Goal: Task Accomplishment & Management: Manage account settings

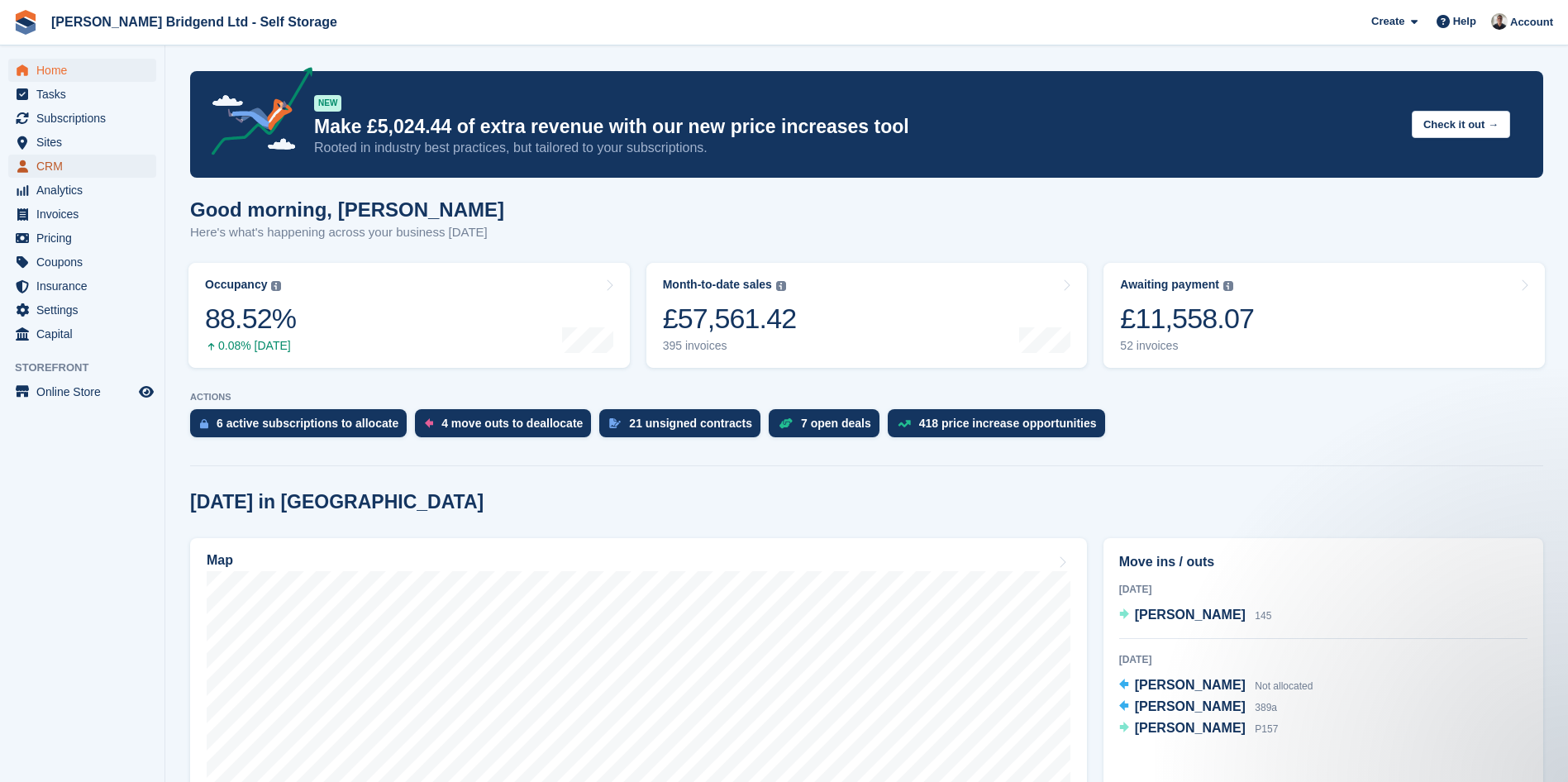
click at [83, 171] on span "CRM" at bounding box center [85, 166] width 99 height 24
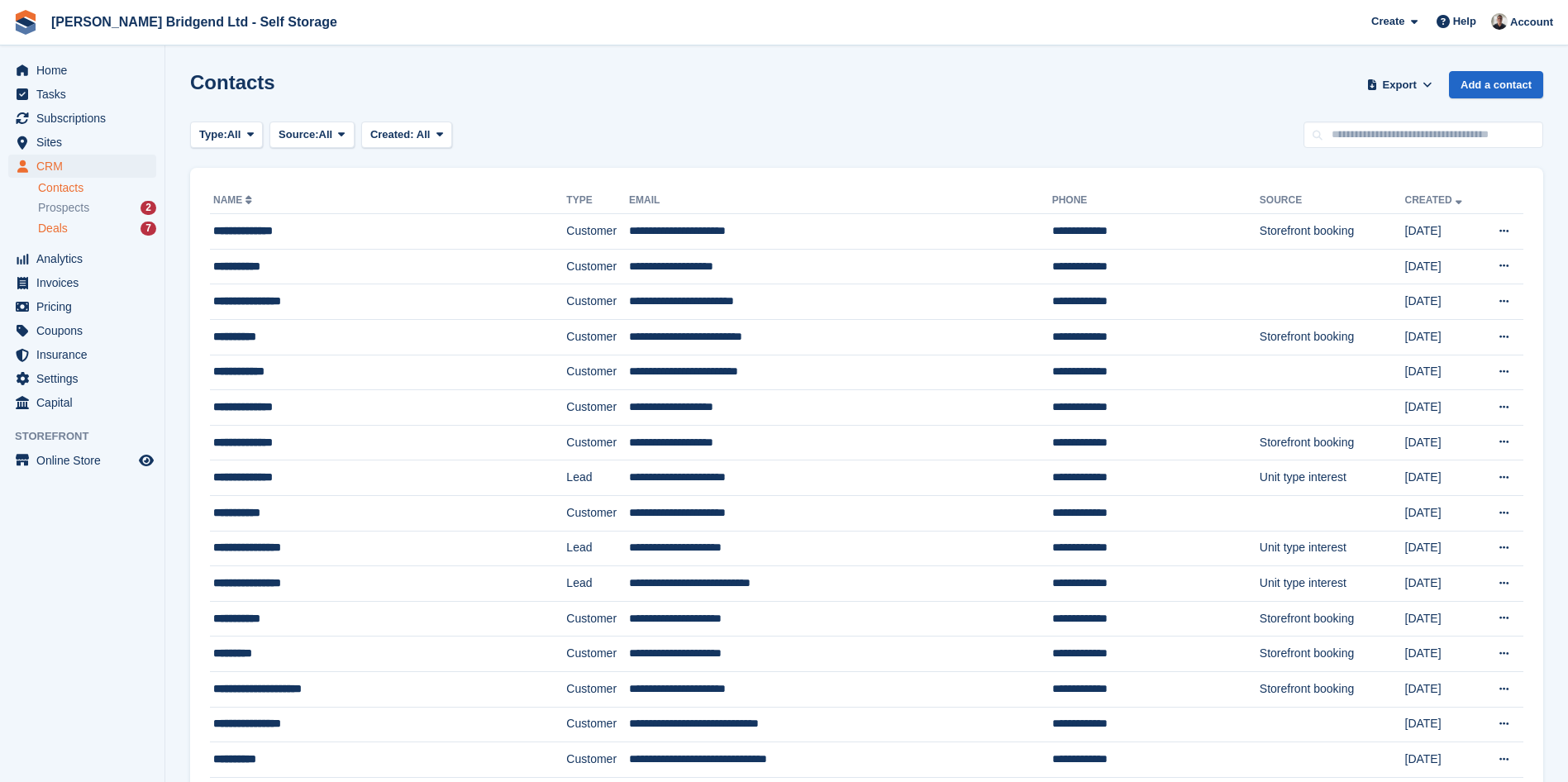
click at [105, 224] on div "Deals 7" at bounding box center [97, 228] width 118 height 15
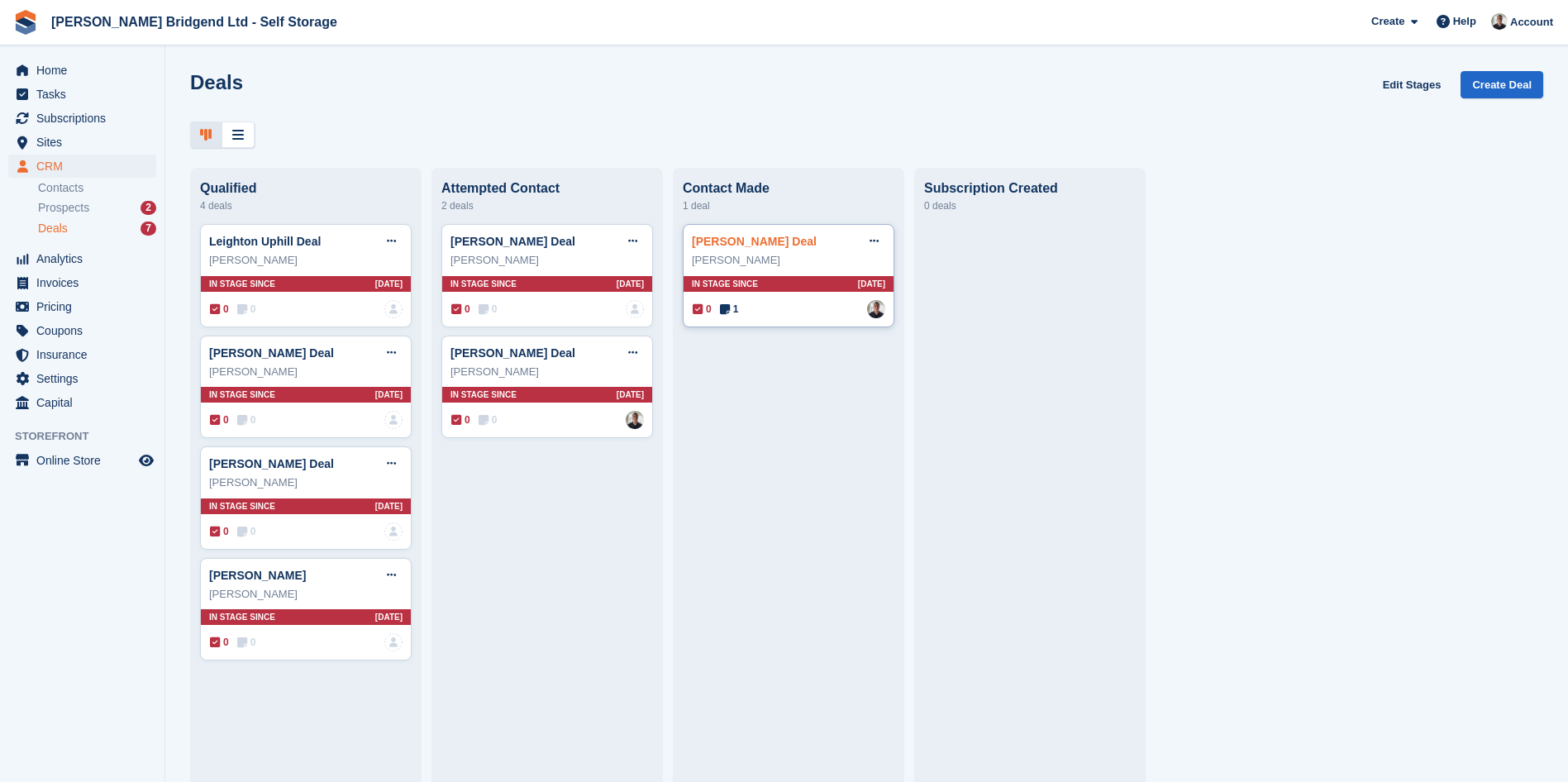
click at [787, 248] on link "[PERSON_NAME] Deal" at bounding box center [754, 241] width 125 height 14
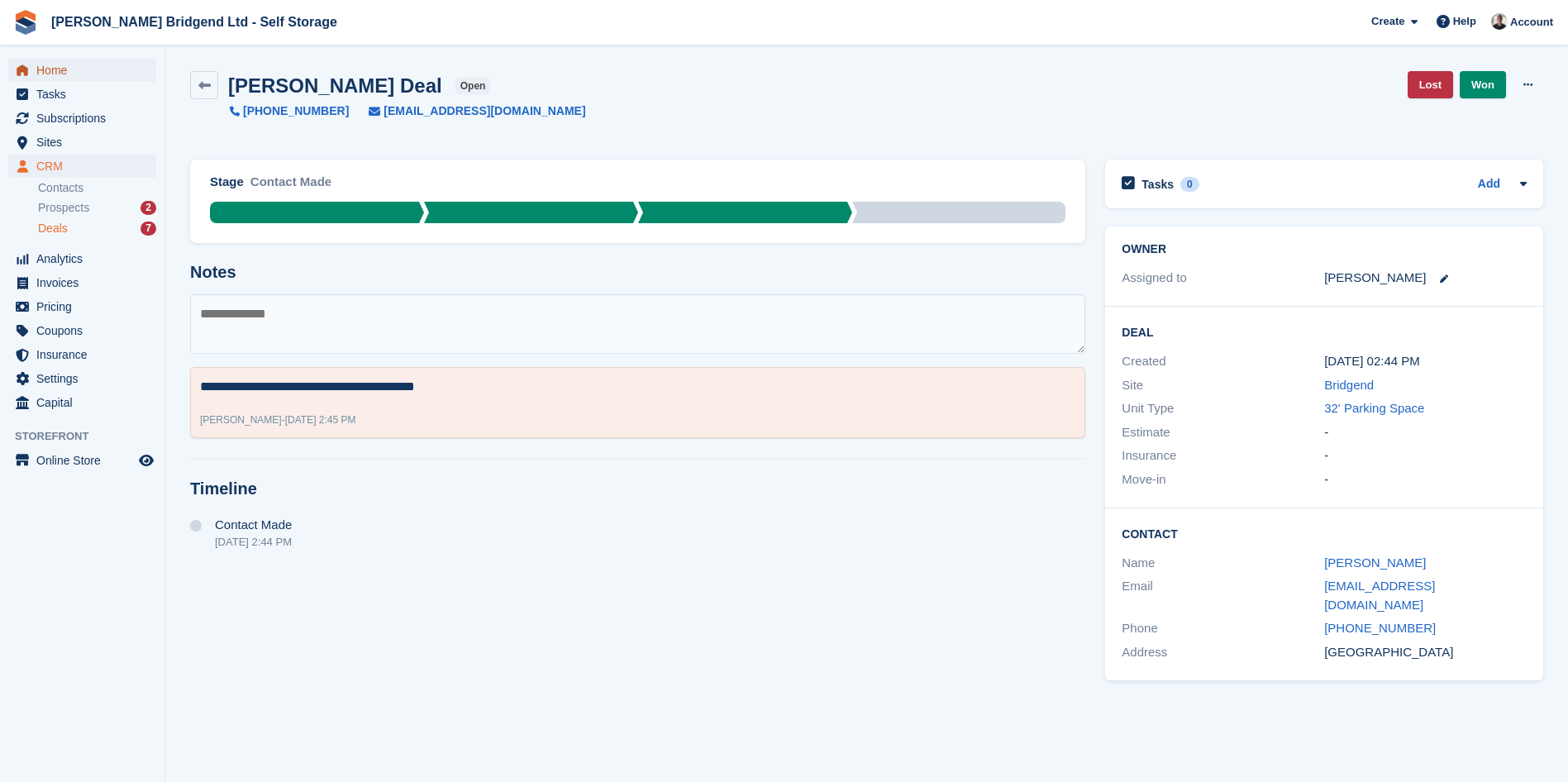
click at [86, 72] on span "Home" at bounding box center [85, 71] width 99 height 24
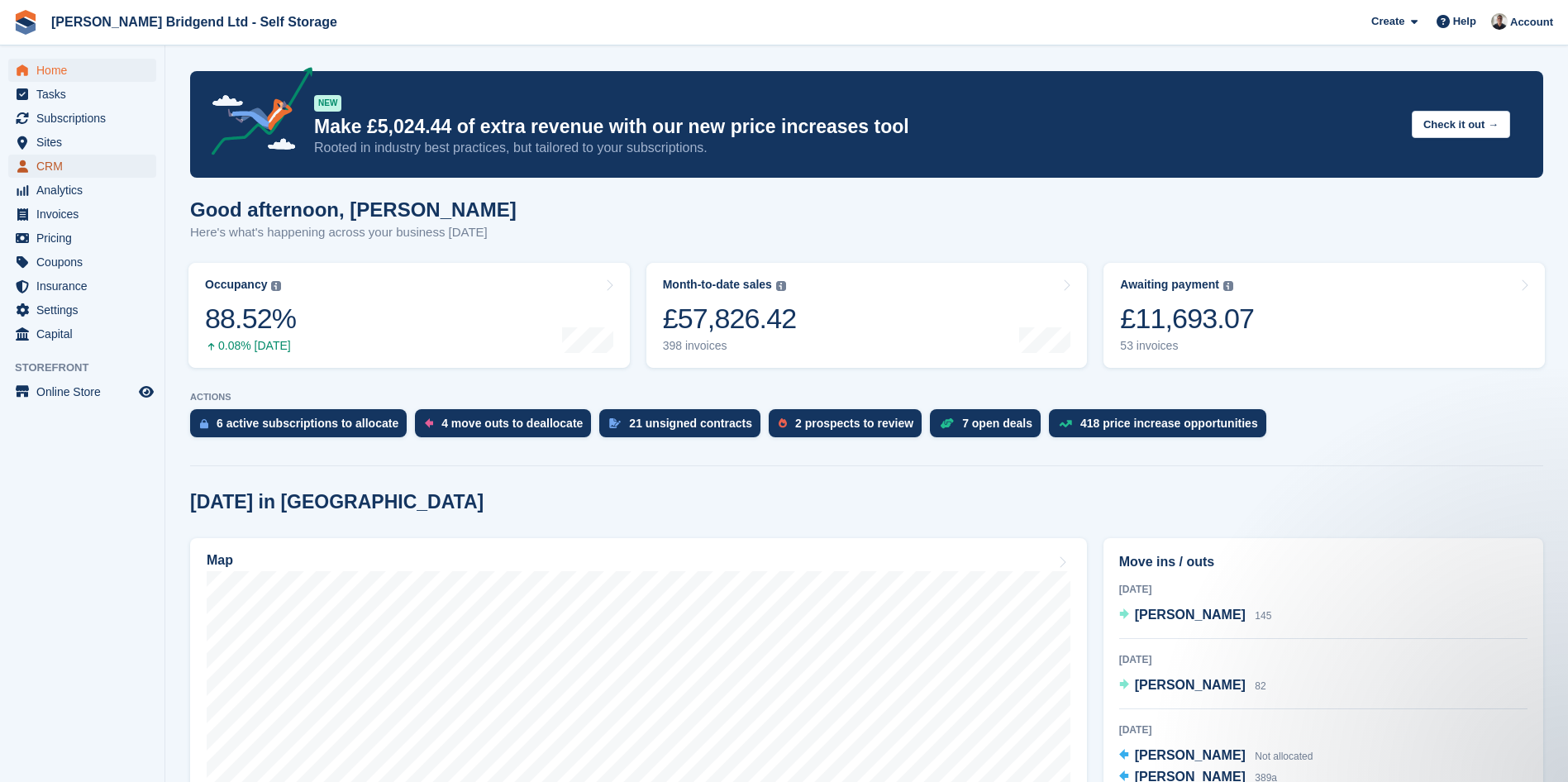
click at [51, 167] on span "CRM" at bounding box center [85, 166] width 99 height 24
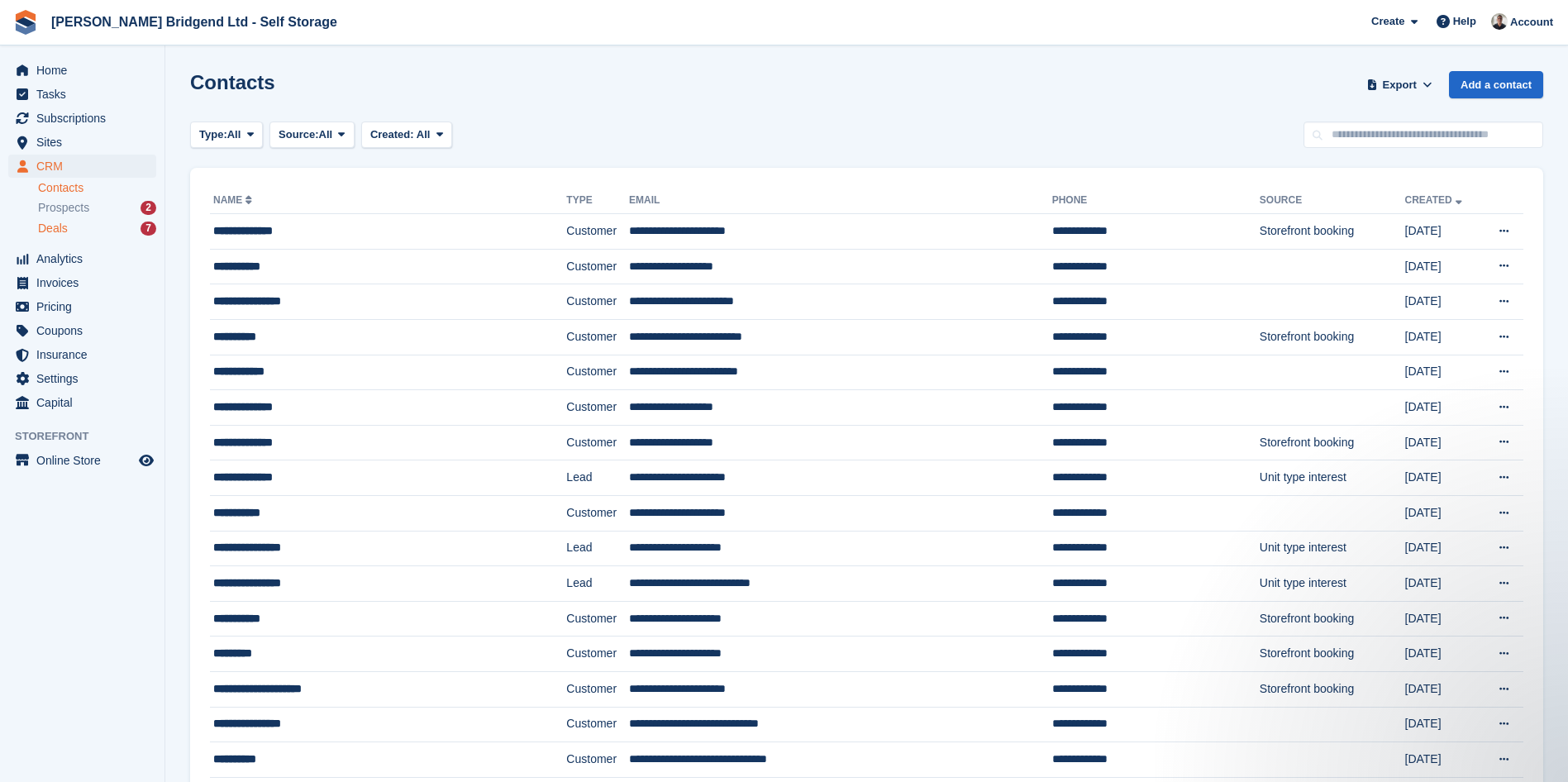
click at [68, 228] on div "Deals 7" at bounding box center [97, 228] width 118 height 15
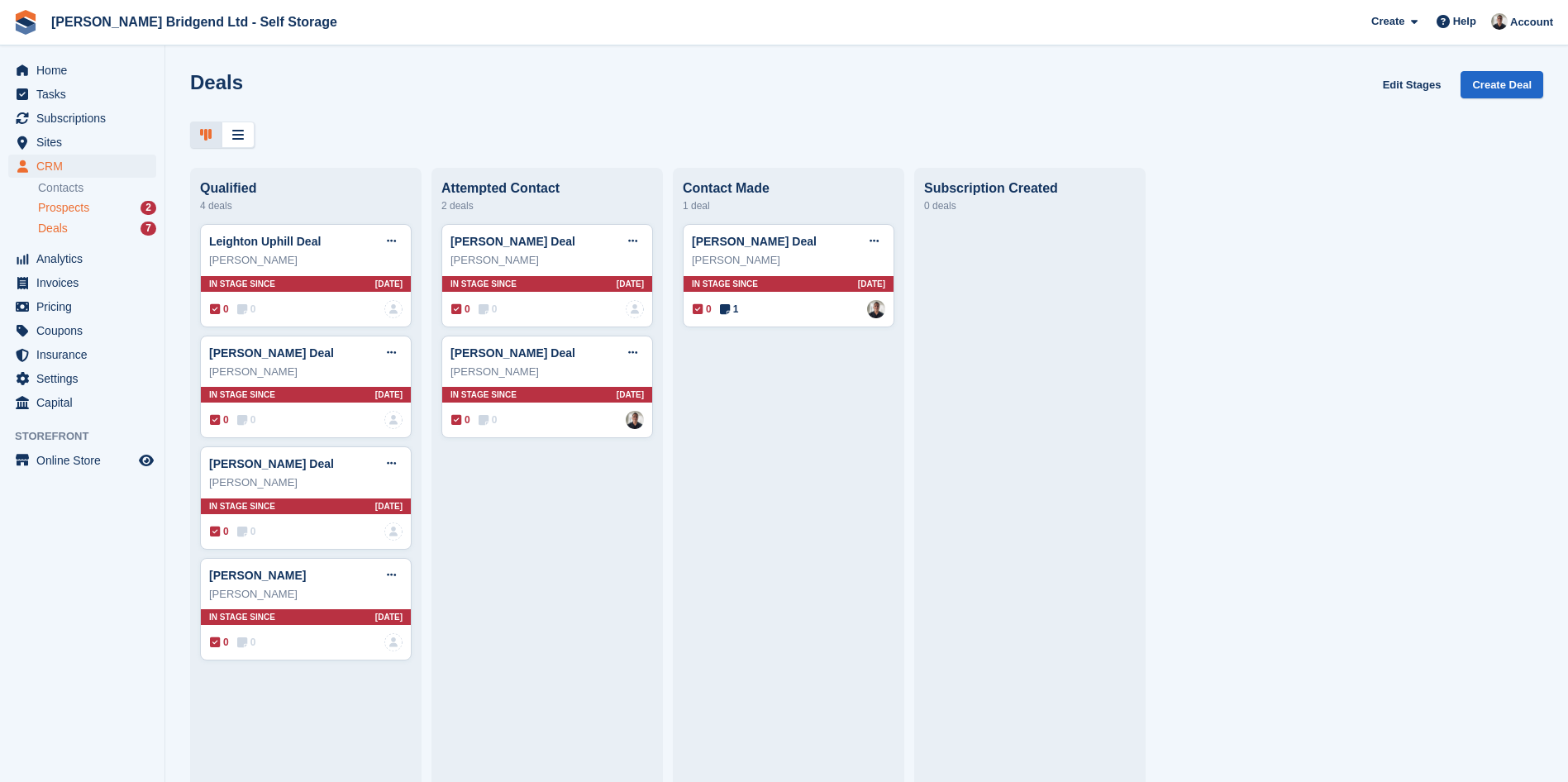
click at [76, 210] on span "Prospects" at bounding box center [64, 207] width 51 height 15
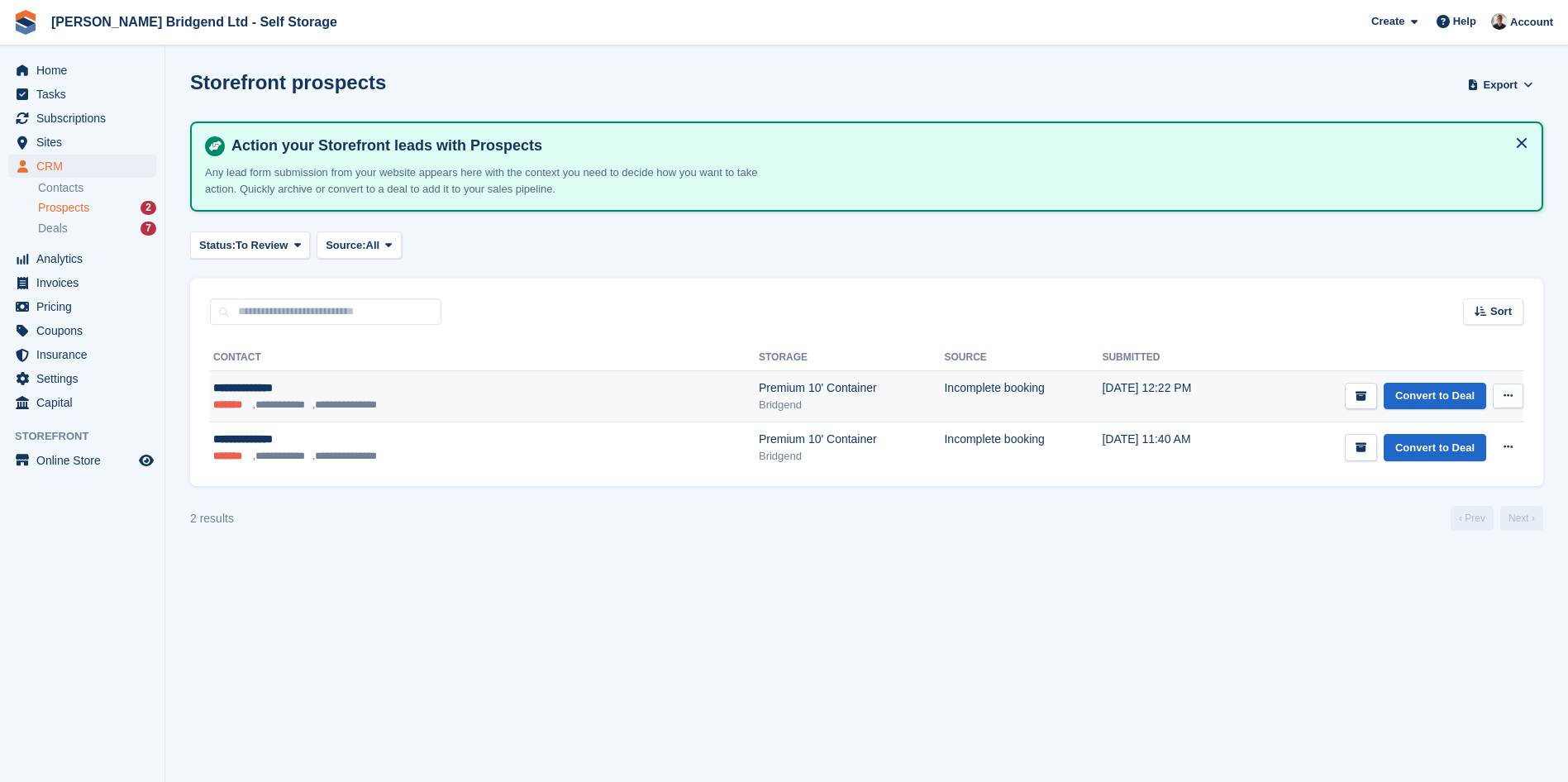
click at [1504, 396] on icon at bounding box center [1508, 396] width 9 height 11
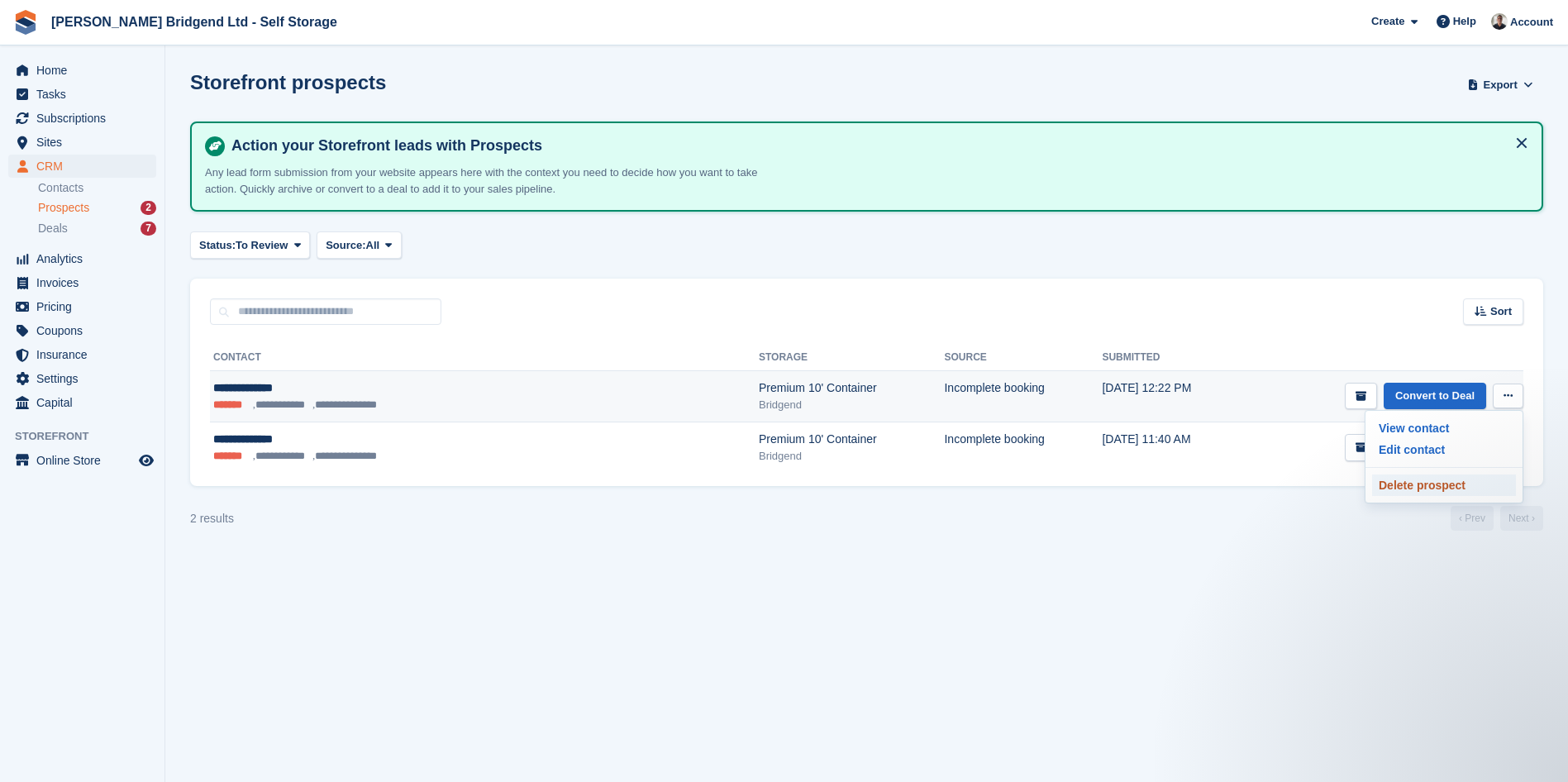
click at [1468, 486] on p "Delete prospect" at bounding box center [1444, 485] width 143 height 22
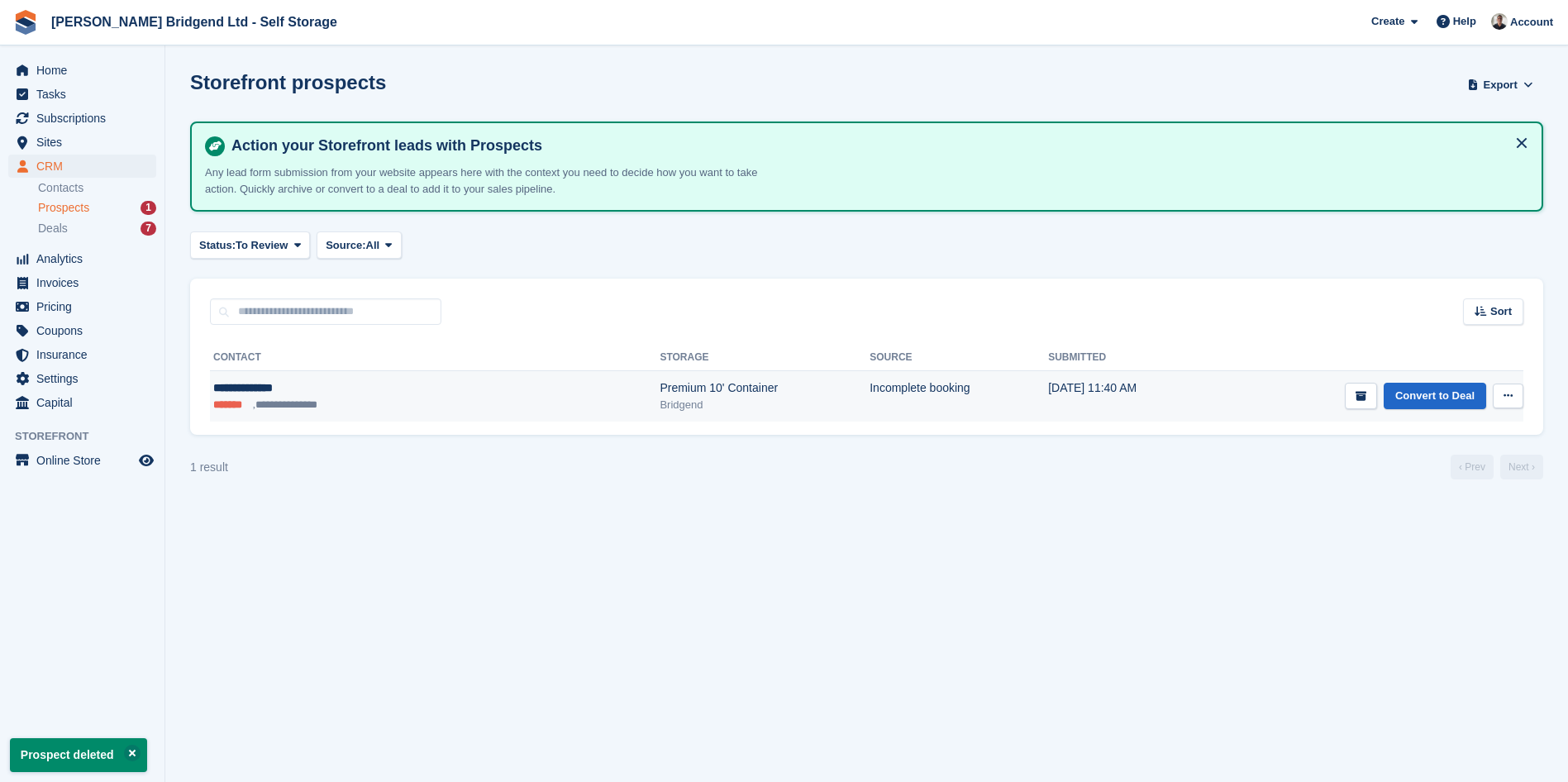
click at [1514, 399] on button at bounding box center [1508, 396] width 31 height 24
click at [1485, 494] on p "Delete prospect" at bounding box center [1444, 485] width 143 height 22
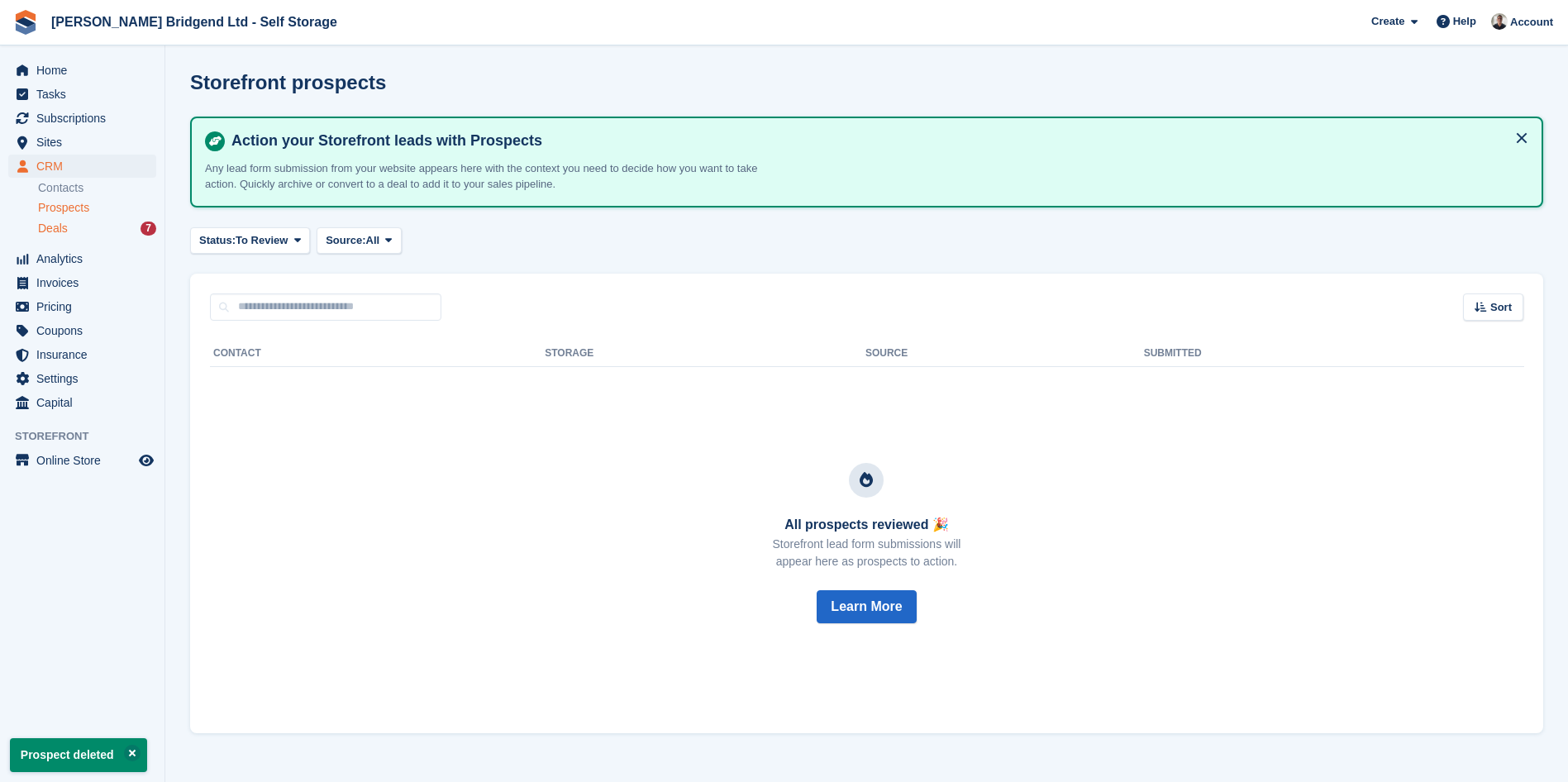
click at [63, 227] on span "Deals" at bounding box center [53, 228] width 30 height 15
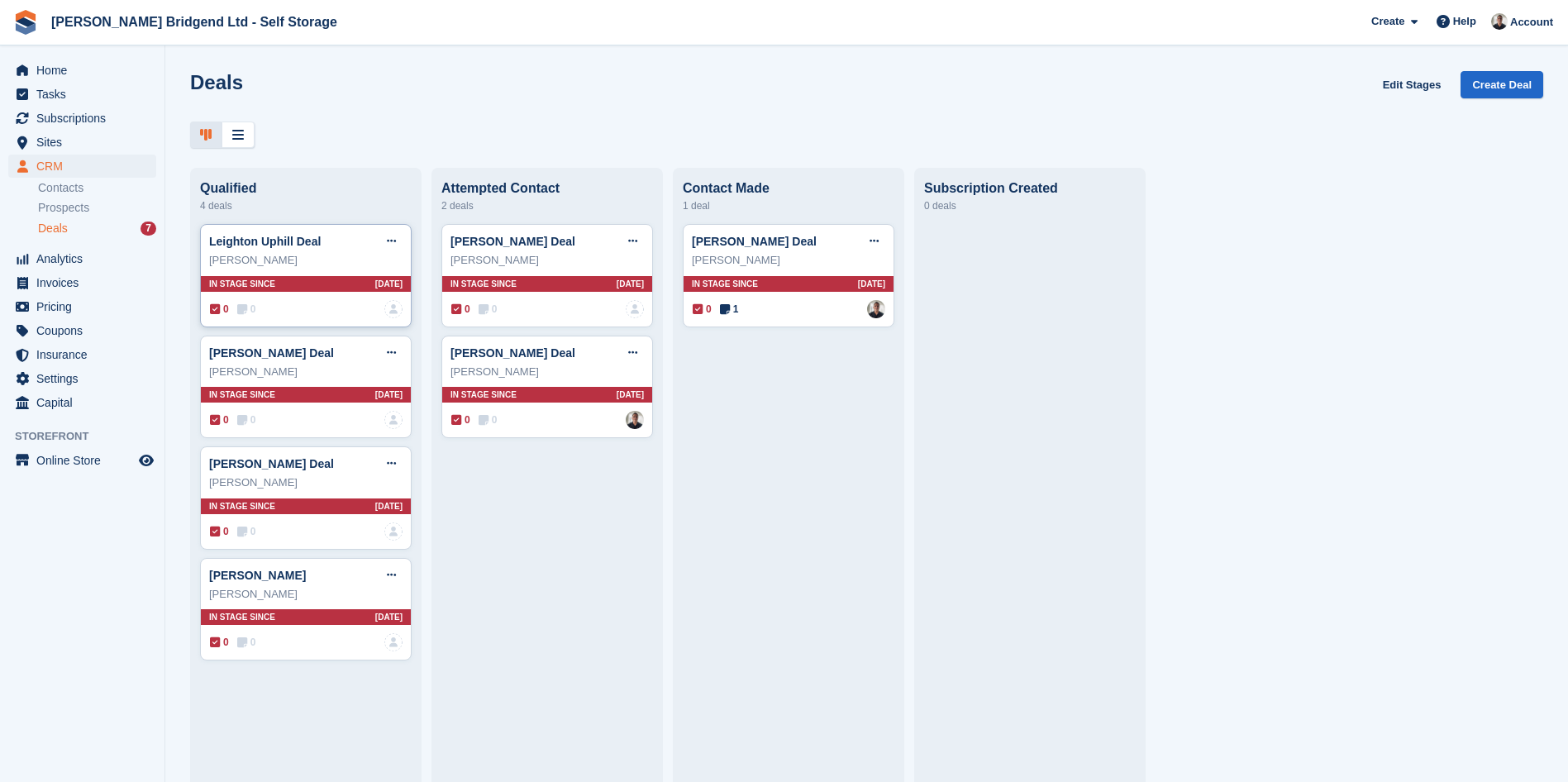
click at [341, 268] on div "[PERSON_NAME]" at bounding box center [305, 260] width 193 height 16
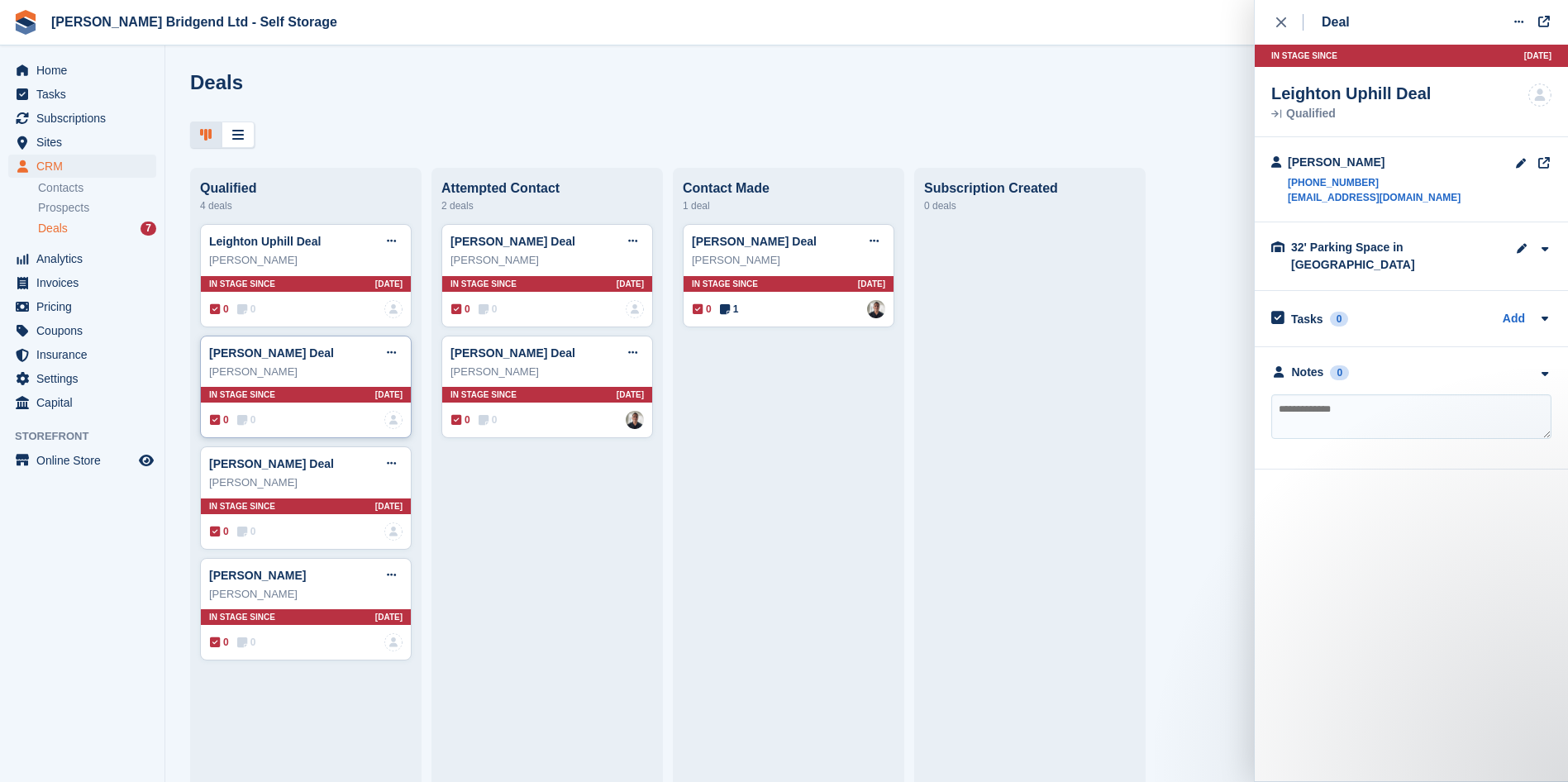
click at [324, 380] on div "[PERSON_NAME]" at bounding box center [305, 372] width 193 height 16
click at [396, 349] on button at bounding box center [391, 352] width 31 height 24
drag, startPoint x: 518, startPoint y: 514, endPoint x: 292, endPoint y: 490, distance: 227.3
click at [517, 513] on div "[PERSON_NAME] Deal Edit deal [PERSON_NAME] as won [PERSON_NAME] as lost Delete …" at bounding box center [546, 496] width 211 height 544
click at [357, 486] on div "[PERSON_NAME]" at bounding box center [305, 483] width 193 height 16
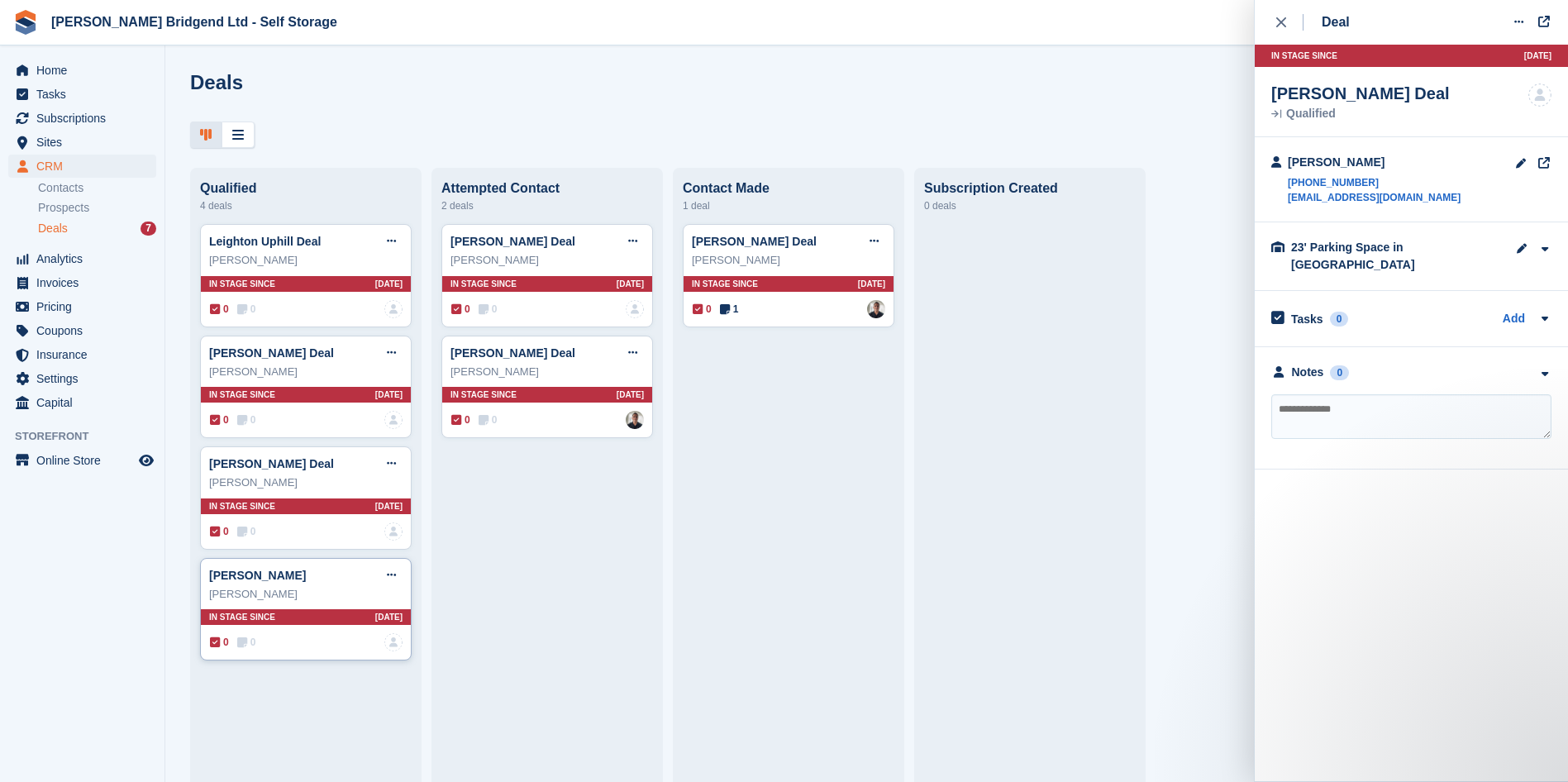
click at [338, 601] on div "[PERSON_NAME]" at bounding box center [305, 594] width 193 height 16
drag, startPoint x: 289, startPoint y: 117, endPoint x: 280, endPoint y: 121, distance: 9.8
click at [281, 121] on div "Deals Edit Stages Create Deal" at bounding box center [867, 109] width 1403 height 77
click at [331, 90] on div "Deals Edit Stages Create Deal" at bounding box center [866, 94] width 1353 height 47
